Goal: Task Accomplishment & Management: Use online tool/utility

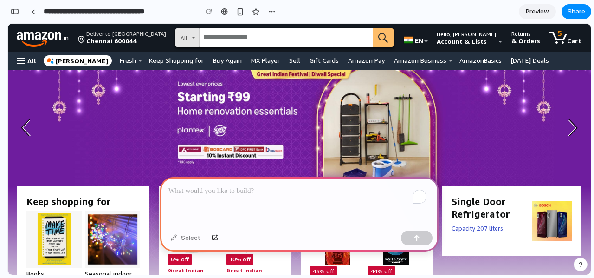
scroll to position [0, 0]
click at [355, 32] on input "Search [DOMAIN_NAME]" at bounding box center [286, 38] width 173 height 18
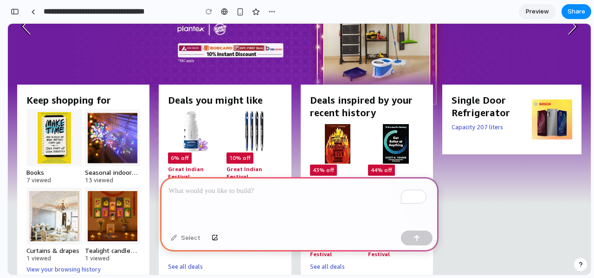
scroll to position [0, 0]
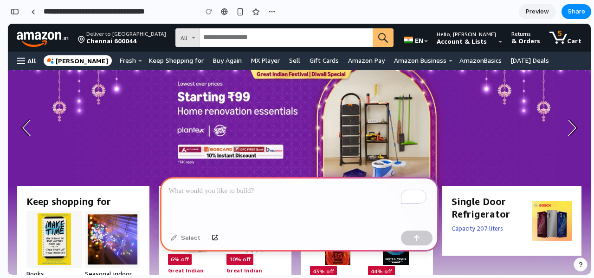
click at [280, 181] on div "To enrich screen reader interactions, please activate Accessibility in Grammarl…" at bounding box center [299, 202] width 279 height 50
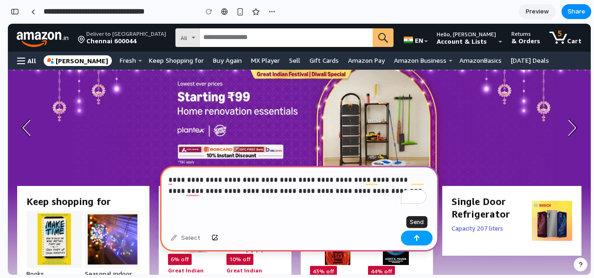
click at [413, 238] on button "button" at bounding box center [417, 237] width 32 height 15
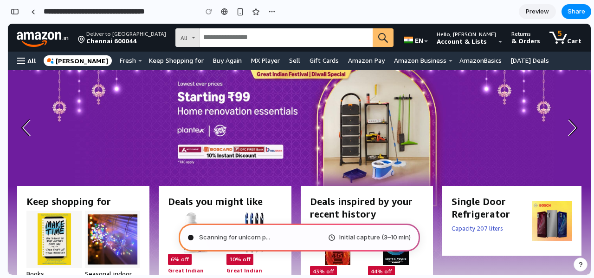
type input "**********"
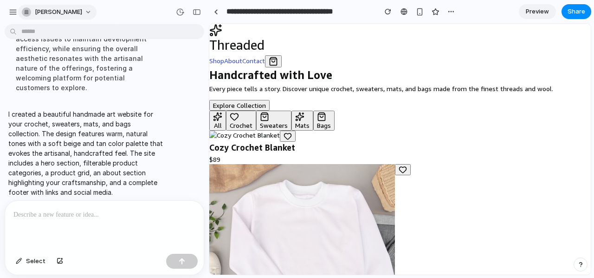
click at [97, 13] on button "[PERSON_NAME]" at bounding box center [57, 12] width 78 height 15
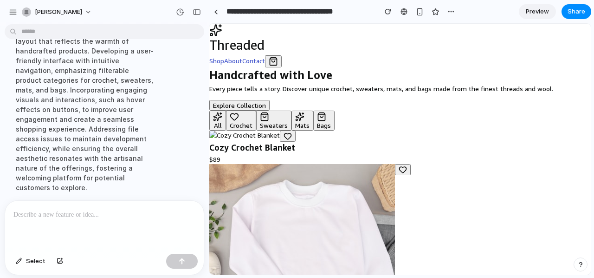
scroll to position [121, 0]
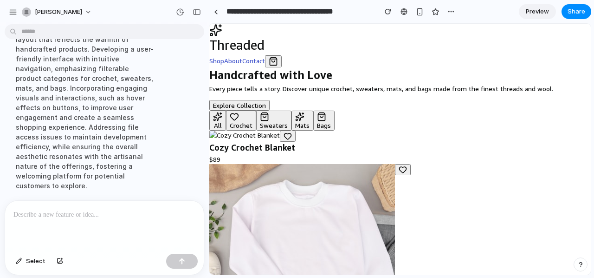
click at [86, 129] on div "Enhancing the website's design by integrating a cohesive color palette and layo…" at bounding box center [85, 102] width 155 height 187
